Goal: Task Accomplishment & Management: Manage account settings

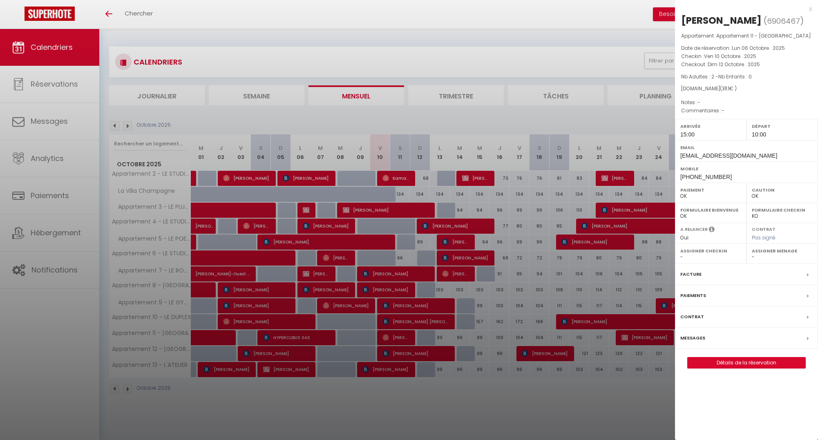
select select "0"
click at [603, 19] on div at bounding box center [409, 220] width 818 height 440
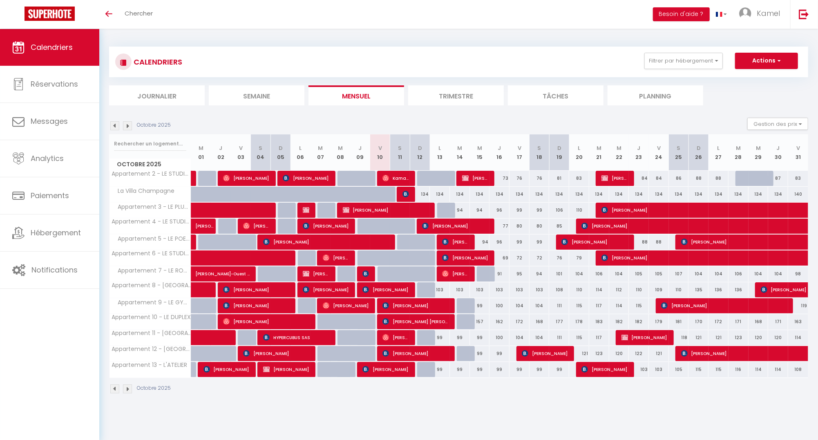
click at [404, 194] on img at bounding box center [405, 194] width 7 height 7
select select "OK"
select select "KO"
select select "1"
select select "0"
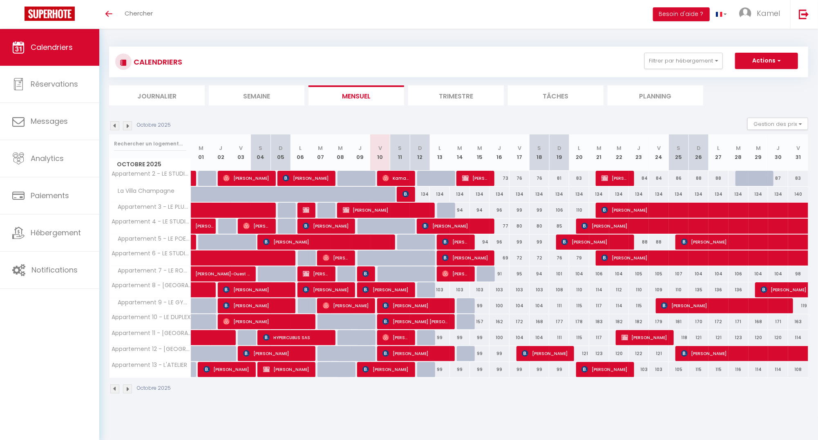
select select "1"
select select
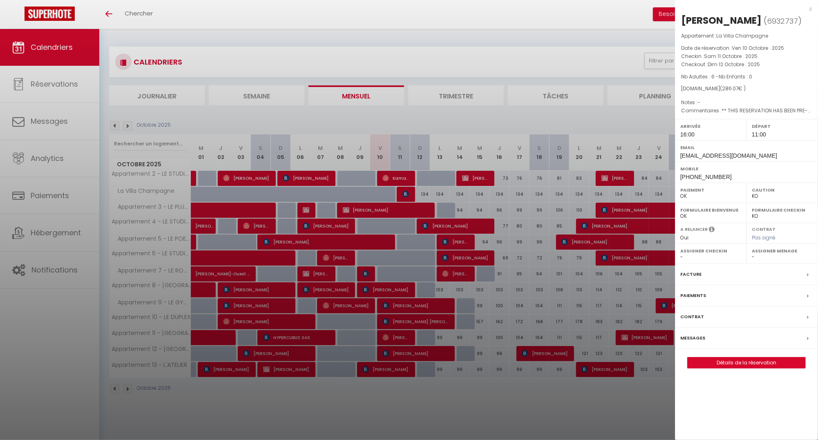
click at [721, 364] on link "Détails de la réservation" at bounding box center [746, 362] width 118 height 11
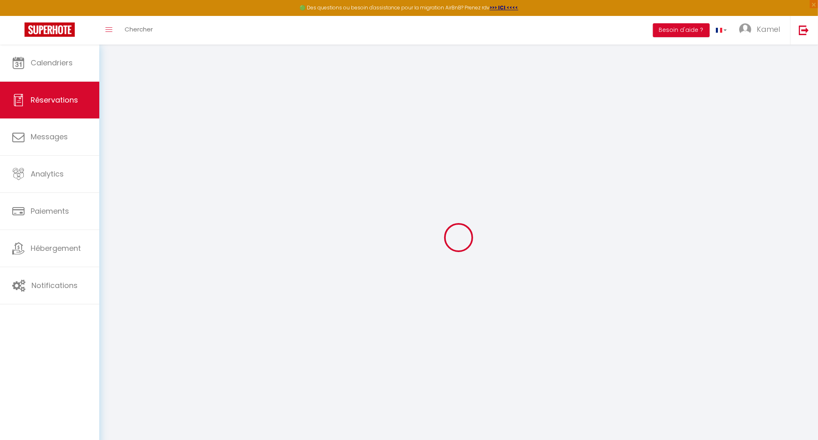
select select
checkbox input "false"
select select
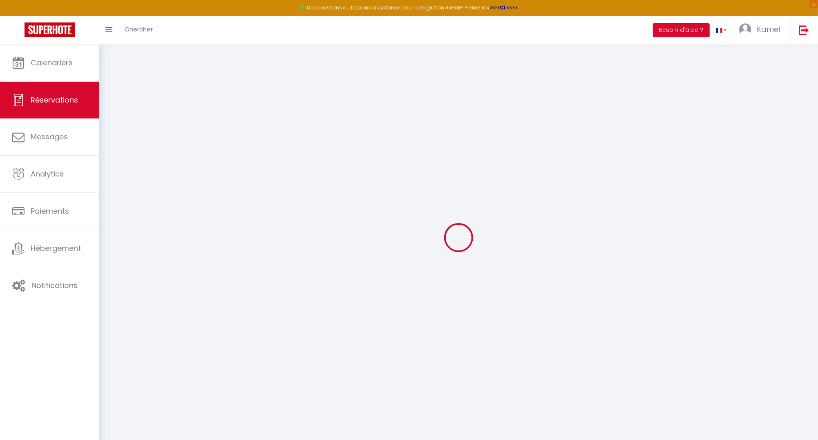
checkbox input "false"
type textarea "** THIS RESERVATION HAS BEEN PRE-PAID ** BOOKING NOTE : Payment charge is EUR 4…"
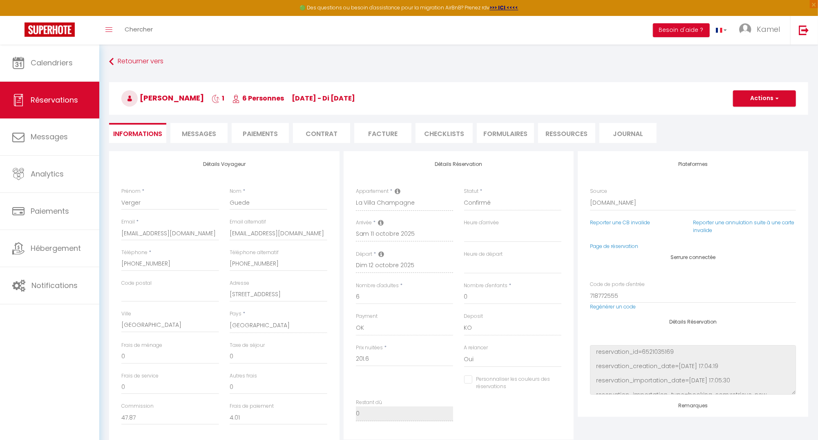
type input "80"
type input "4.47"
select select
checkbox input "false"
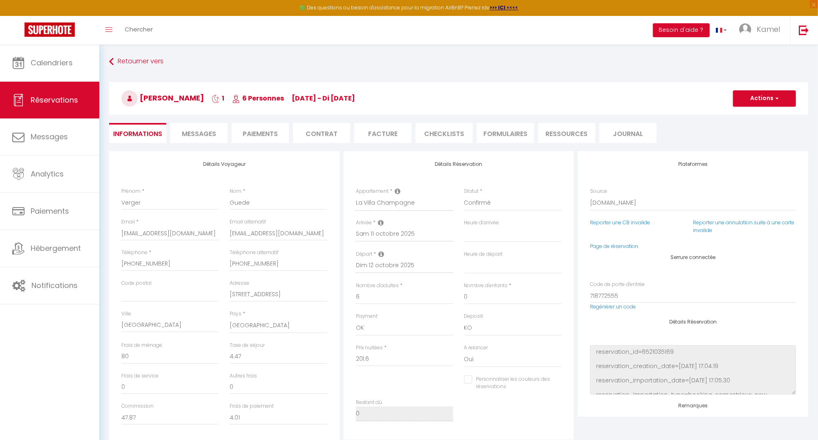
select select "16:00"
select select "11:00"
click at [263, 131] on li "Paiements" at bounding box center [260, 133] width 57 height 20
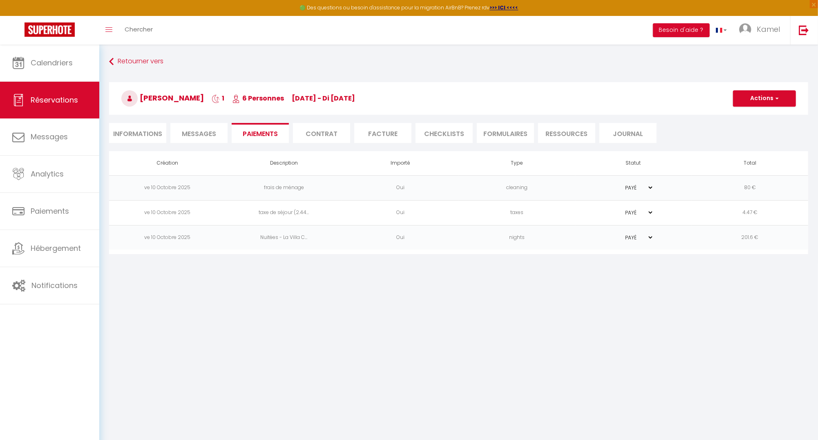
click at [780, 97] on button "Actions" at bounding box center [764, 98] width 63 height 16
click at [775, 146] on link "Créer nouveau lien caution" at bounding box center [774, 148] width 100 height 11
select select "nights"
type input "[EMAIL_ADDRESS][DOMAIN_NAME]"
select select "4851"
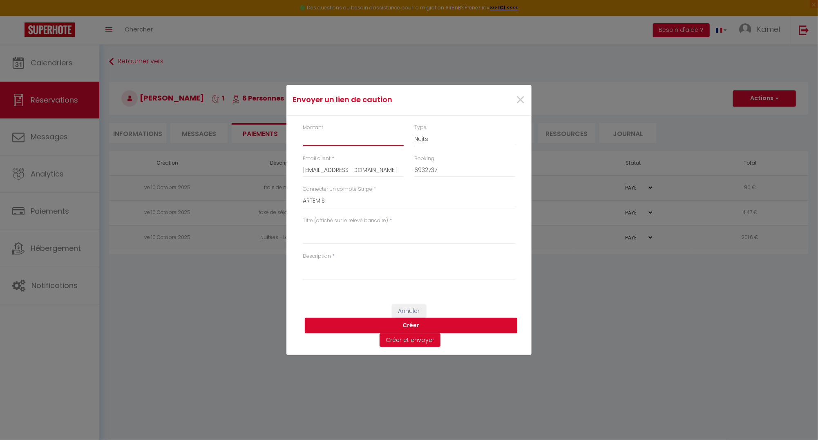
click at [312, 140] on input "Montant" at bounding box center [353, 138] width 101 height 15
type input "500"
click at [324, 237] on textarea "Titre (affiché sur le relevé bancaire)" at bounding box center [409, 235] width 212 height 20
drag, startPoint x: 392, startPoint y: 233, endPoint x: 300, endPoint y: 230, distance: 91.5
click at [300, 230] on div "Titre (affiché sur le relevé bancaire) * Caution La [GEOGRAPHIC_DATA]" at bounding box center [408, 235] width 223 height 36
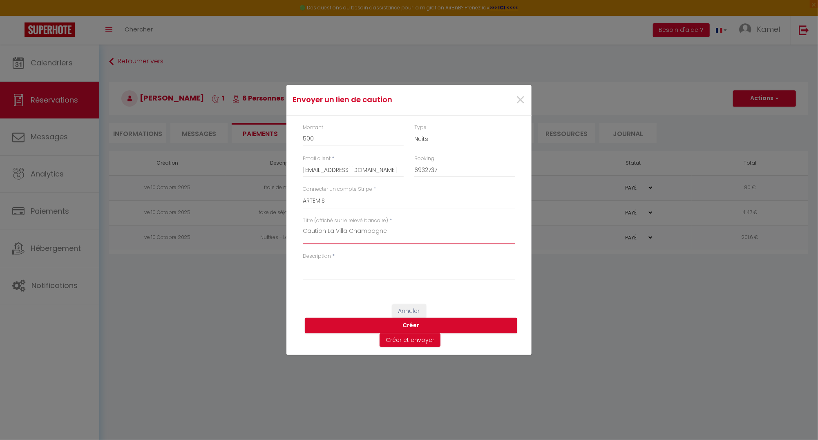
type textarea "Caution La Villa Champagne"
click at [305, 267] on textarea "Description" at bounding box center [409, 270] width 212 height 20
paste textarea "Caution La Villa Champagne"
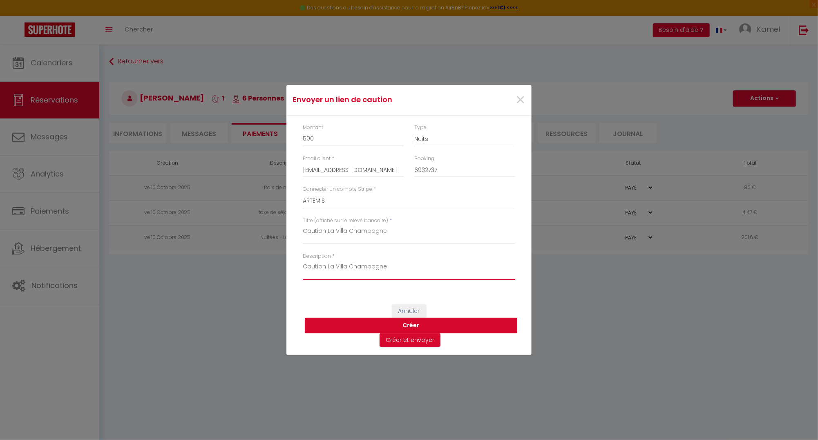
type textarea "Caution La Villa Champagne"
click at [414, 323] on button "Créer" at bounding box center [411, 326] width 212 height 16
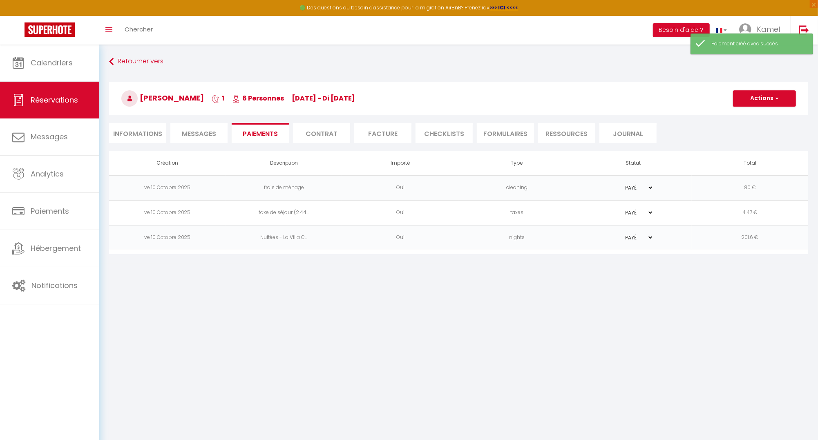
select select "0"
